Goal: Complete application form

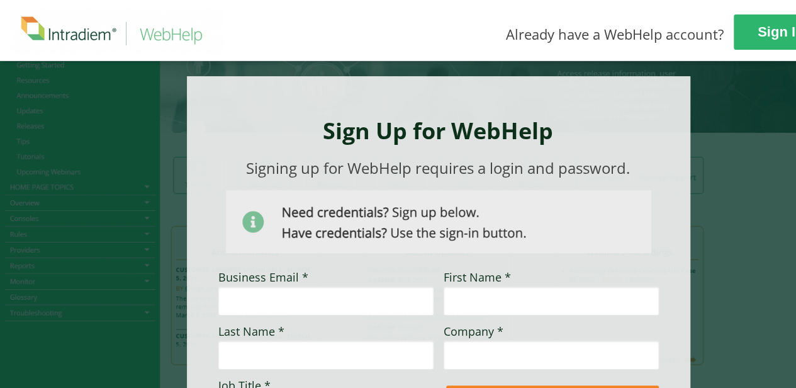
scroll to position [63, 0]
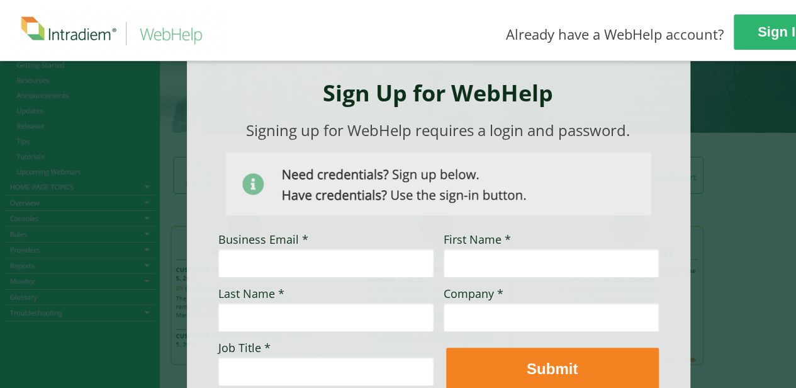
click at [281, 255] on input "Business Email *" at bounding box center [325, 262] width 215 height 29
click at [281, 258] on input "Business Email *" at bounding box center [325, 262] width 215 height 29
type input "[PERSON_NAME][EMAIL_ADDRESS][PERSON_NAME][DOMAIN_NAME]"
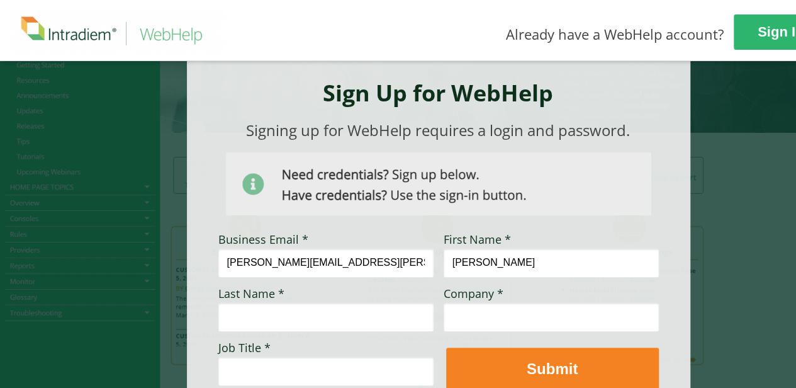
type input "[PERSON_NAME]"
type input "[PERSON_NAME] Automotive"
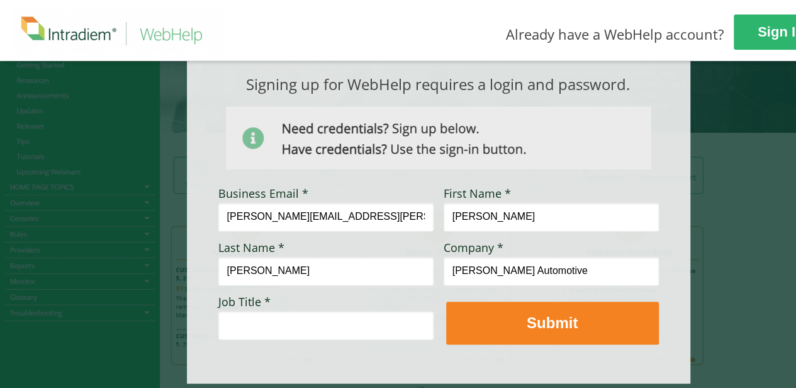
scroll to position [126, 0]
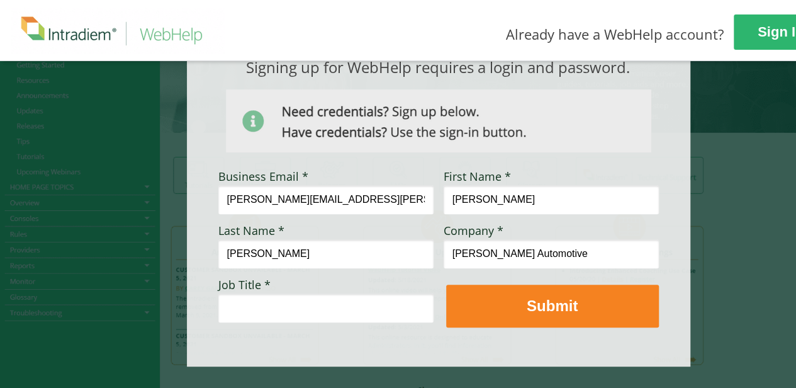
click at [333, 307] on input "Job Title *" at bounding box center [325, 307] width 215 height 29
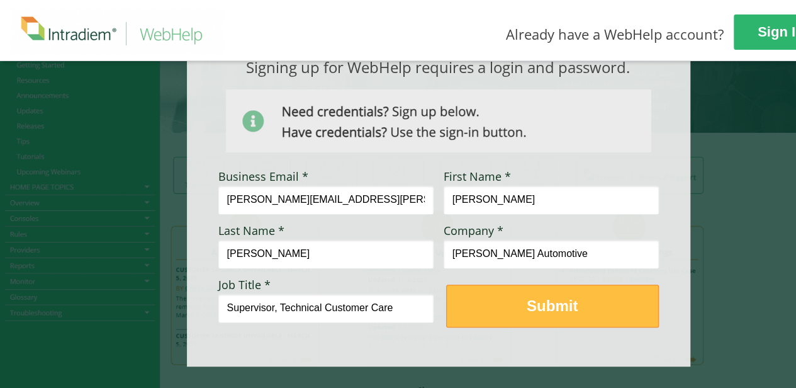
type input "Supervisor, Technical Customer Care"
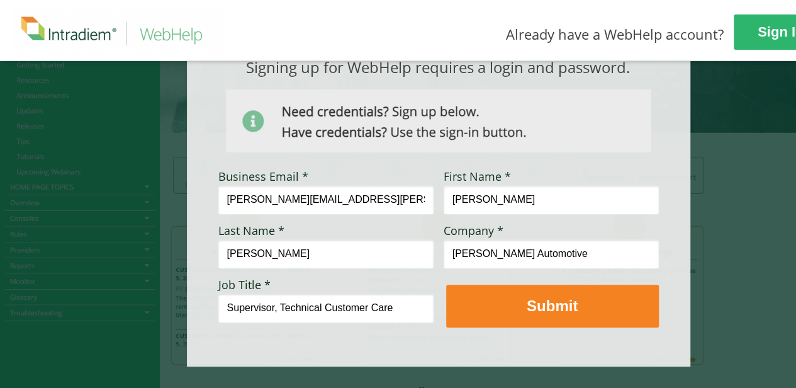
click at [550, 295] on button "Submit" at bounding box center [552, 306] width 213 height 43
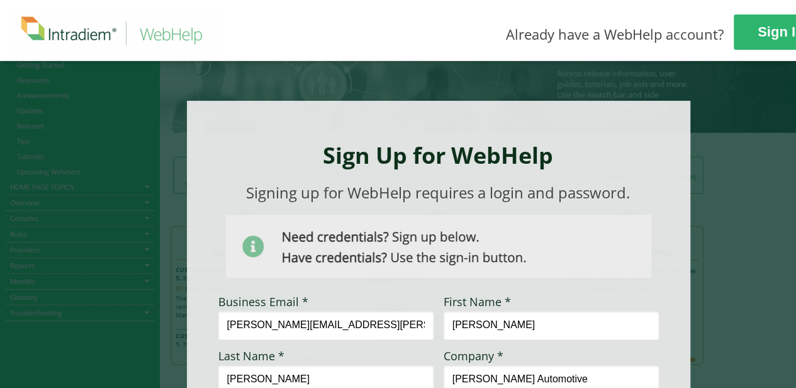
scroll to position [0, 0]
